Goal: Information Seeking & Learning: Understand process/instructions

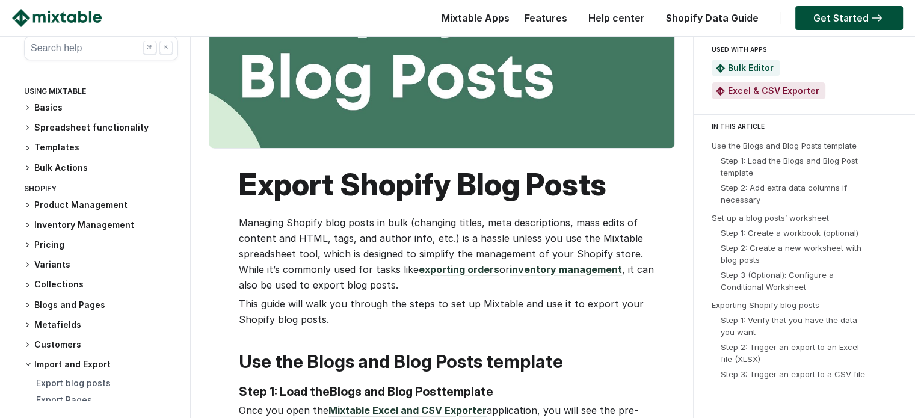
scroll to position [241, 0]
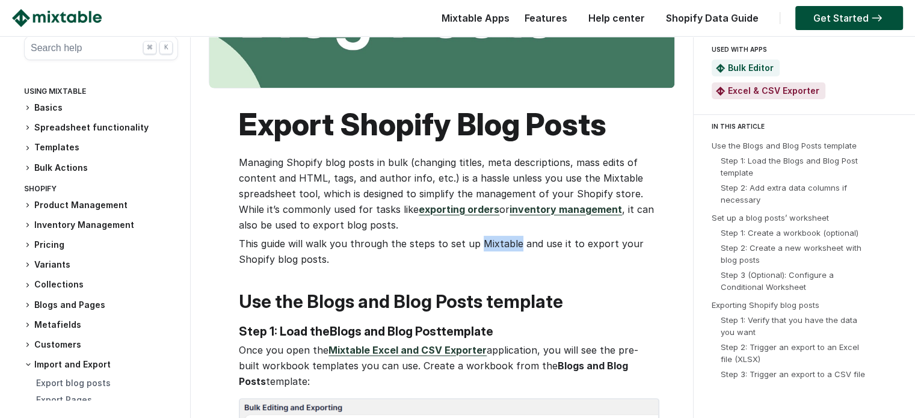
drag, startPoint x: 477, startPoint y: 243, endPoint x: 514, endPoint y: 242, distance: 37.3
click at [514, 242] on p "This guide will walk you through the steps to set up Mixtable and use it to exp…" at bounding box center [448, 251] width 418 height 31
copy p "Mixtable"
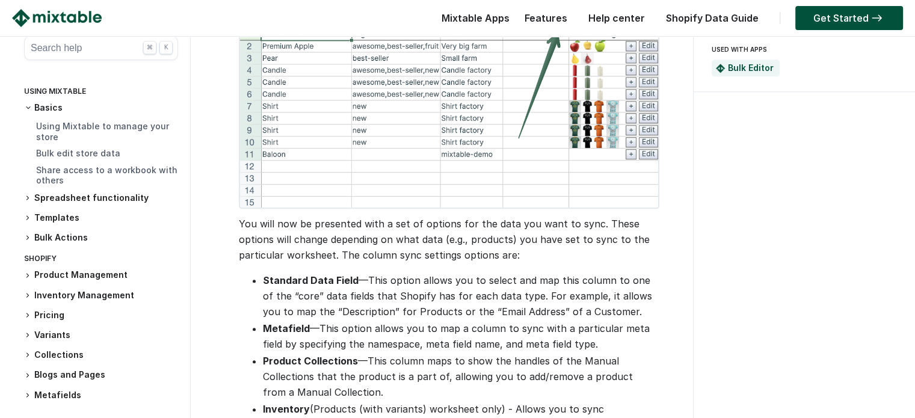
scroll to position [1144, 0]
